Goal: Transaction & Acquisition: Obtain resource

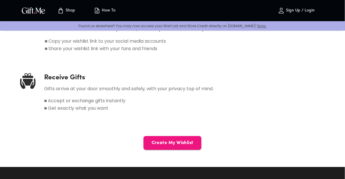
scroll to position [347, 0]
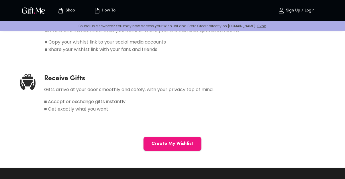
click at [156, 142] on span "Create My Wishlist" at bounding box center [173, 144] width 58 height 6
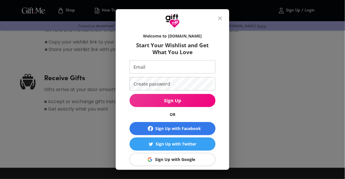
click at [154, 158] on span "Sign Up with Google" at bounding box center [171, 160] width 79 height 6
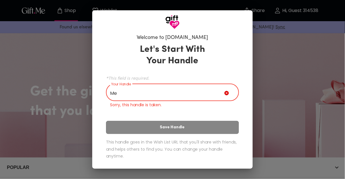
type input "M"
type input "E"
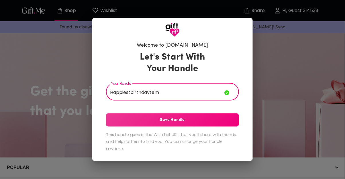
type input "Happiestbirthdaytem"
click at [180, 119] on span "Save Handle" at bounding box center [172, 120] width 133 height 6
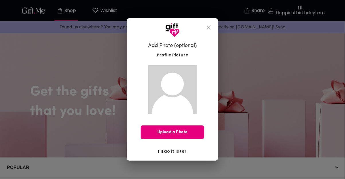
click at [176, 151] on span "I'll do it later" at bounding box center [172, 151] width 29 height 6
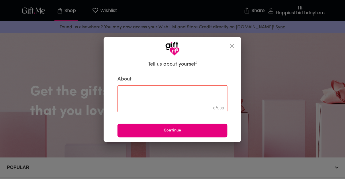
click at [232, 44] on icon "close" at bounding box center [232, 46] width 7 height 7
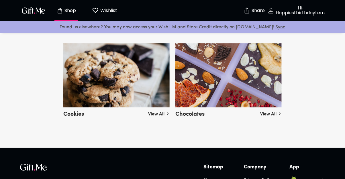
scroll to position [1395, 0]
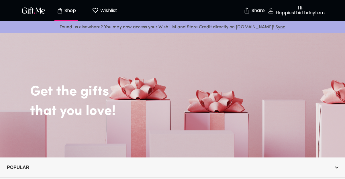
click at [99, 7] on p "Wishlist" at bounding box center [108, 10] width 18 height 7
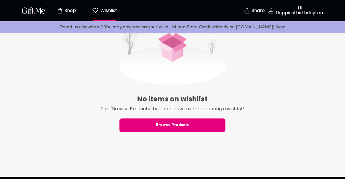
scroll to position [154, 0]
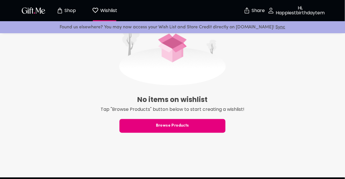
click at [136, 127] on span "Browse Products" at bounding box center [173, 126] width 106 height 6
